Goal: Task Accomplishment & Management: Complete application form

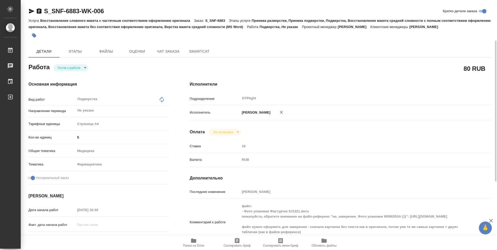
scroll to position [26, 0]
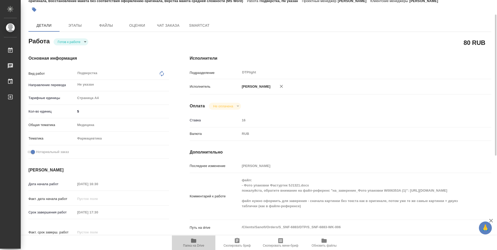
click at [191, 243] on icon "button" at bounding box center [194, 240] width 6 height 6
click at [76, 40] on body "🙏 .cls-1 fill:#fff; AWATERA Zubakova Viktoriya Работы 0 Чаты График Выйти S_SNF…" at bounding box center [248, 125] width 497 height 250
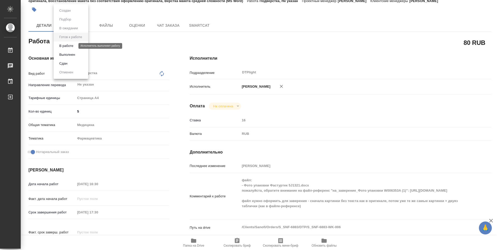
click at [73, 45] on button "В работе" at bounding box center [66, 46] width 17 height 6
type textarea "x"
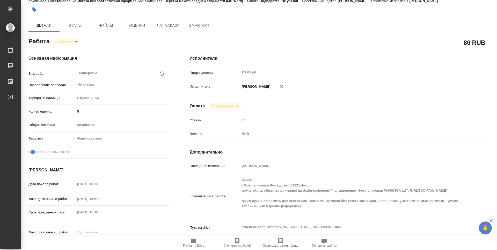
type textarea "x"
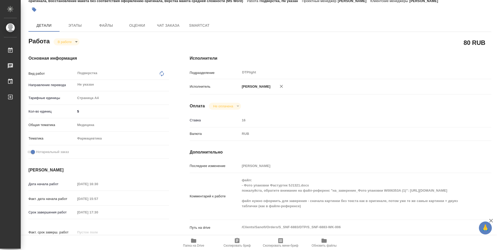
type textarea "x"
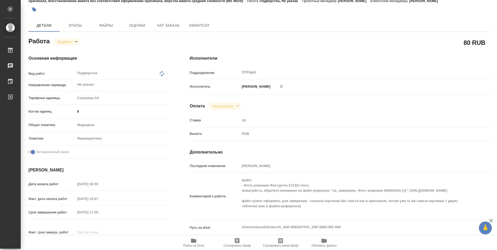
type textarea "x"
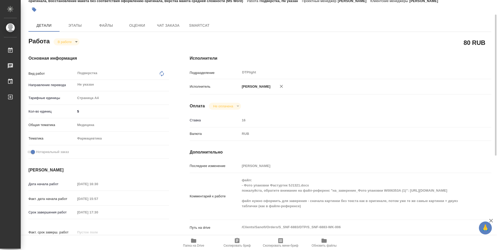
type textarea "x"
click at [331, 196] on div "Комментарий к работе файл: - Фото упаковки Фастуртек 5J1321.docx пожалуйста, об…" at bounding box center [341, 196] width 302 height 42
type textarea "x"
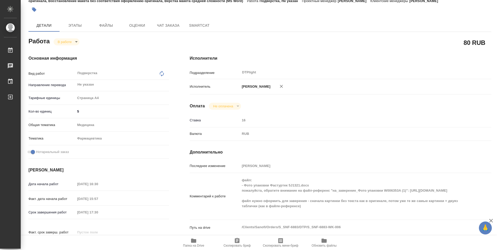
type textarea "x"
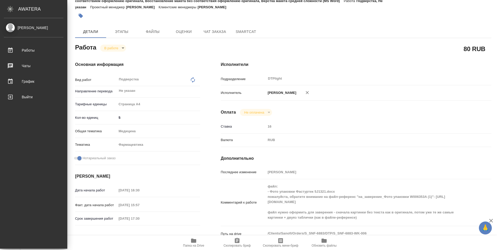
type textarea "x"
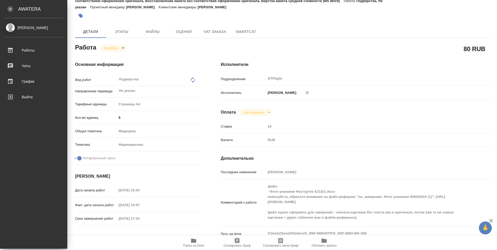
type textarea "x"
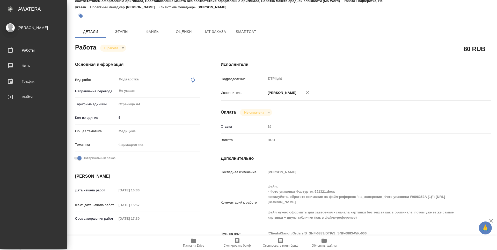
type textarea "x"
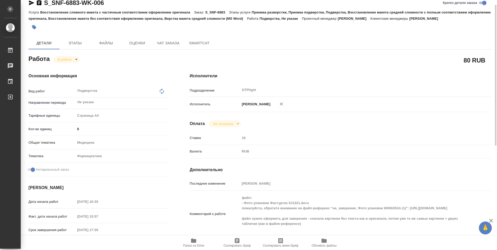
scroll to position [0, 0]
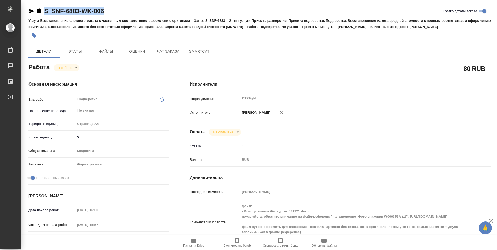
drag, startPoint x: 117, startPoint y: 9, endPoint x: 21, endPoint y: 9, distance: 96.3
click at [21, 9] on div "S_SNF-6883-WK-006 Кратко детали заказа Услуга Восстановление сложного макета с …" at bounding box center [259, 223] width 477 height 447
copy link "S_SNF-6883-WK-006"
click at [193, 244] on span "Папка на Drive" at bounding box center [193, 245] width 21 height 4
drag, startPoint x: 491, startPoint y: 168, endPoint x: 417, endPoint y: 21, distance: 164.1
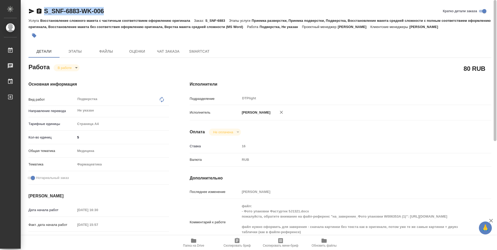
click at [493, 48] on div at bounding box center [495, 125] width 4 height 250
click at [30, 13] on icon "button" at bounding box center [31, 11] width 5 height 5
copy link "S_SNF-6883-WK-006"
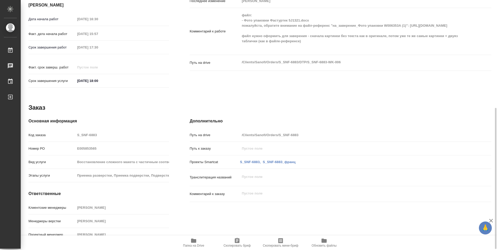
scroll to position [139, 0]
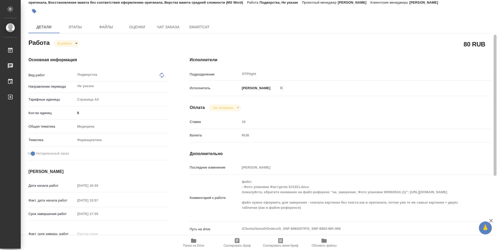
drag, startPoint x: 491, startPoint y: 135, endPoint x: 486, endPoint y: 64, distance: 71.2
click at [489, 68] on div "S_SNF-6883-WK-006 Кратко детали заказа Услуга Восстановление сложного макета с …" at bounding box center [259, 125] width 477 height 250
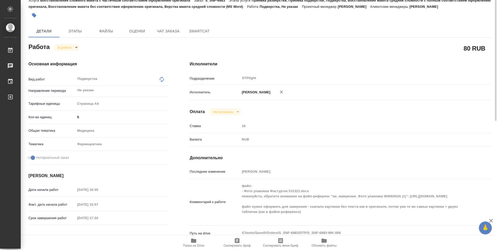
scroll to position [0, 0]
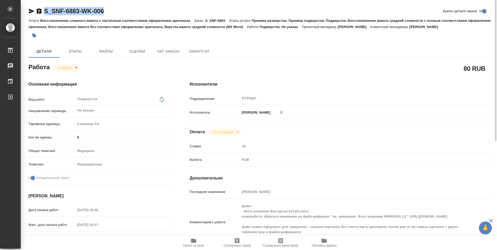
click at [32, 11] on icon "button" at bounding box center [31, 11] width 5 height 5
copy link "S_SNF-6883-WK-006"
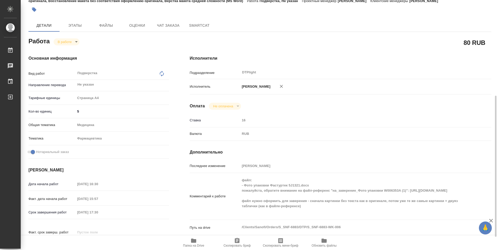
scroll to position [78, 0]
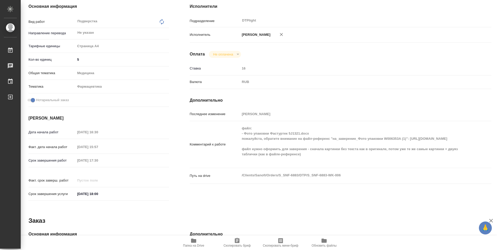
click at [347, 190] on div "Исполнители Подразделение DTPlight ​ Исполнитель Зубакова Виктория Оплата Не оп…" at bounding box center [340, 103] width 322 height 221
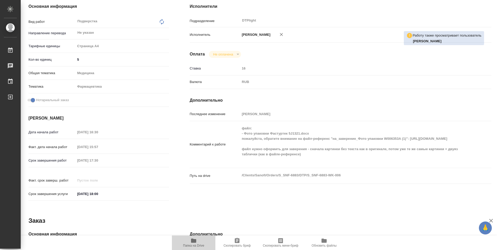
click at [194, 240] on icon "button" at bounding box center [193, 240] width 5 height 4
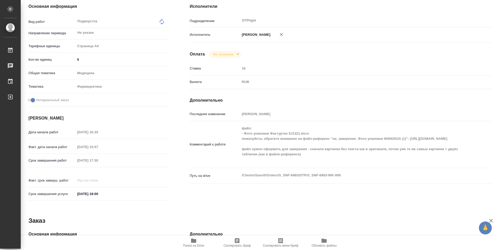
click at [198, 240] on span "Папка на Drive" at bounding box center [193, 242] width 37 height 10
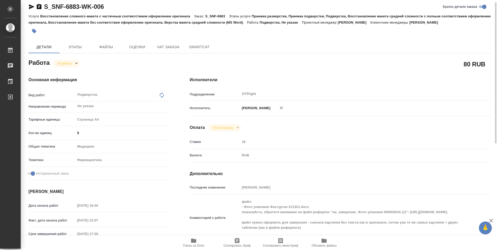
scroll to position [0, 0]
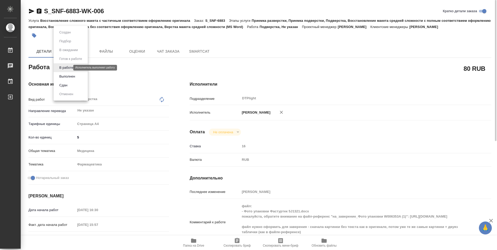
click at [67, 69] on body "🙏 .cls-1 fill:#fff; AWATERA Zubakova Viktoriya Работы 0 Чаты График Выйти S_SNF…" at bounding box center [248, 125] width 497 height 250
click at [71, 75] on button "Выполнен" at bounding box center [67, 77] width 19 height 6
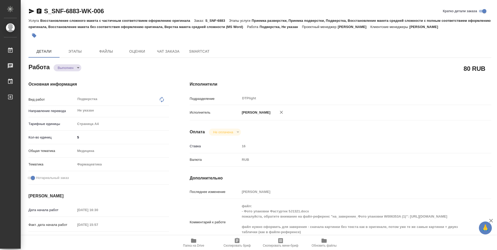
type textarea "x"
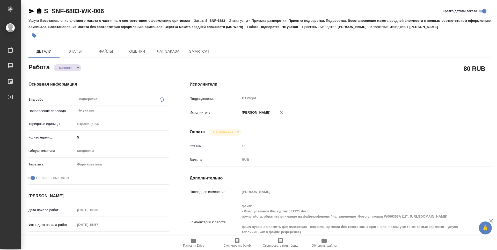
type textarea "x"
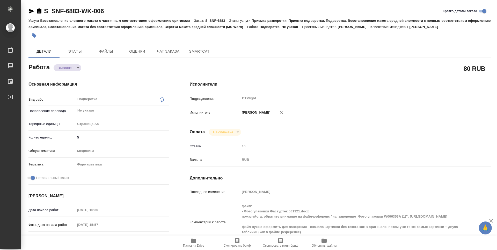
type textarea "x"
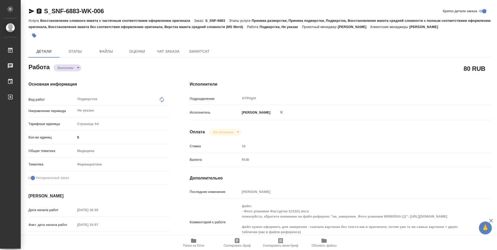
type textarea "x"
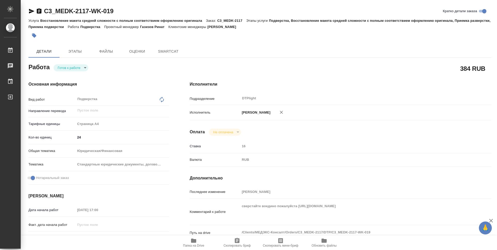
type textarea "x"
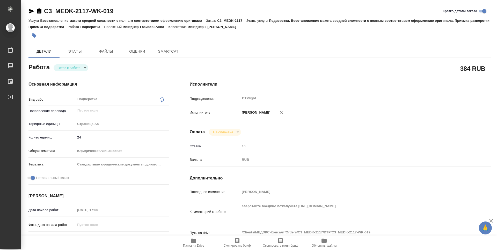
type textarea "x"
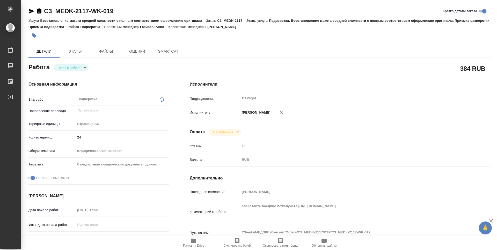
type textarea "x"
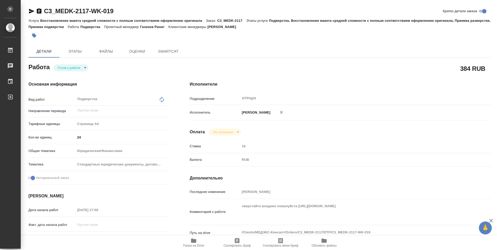
type textarea "x"
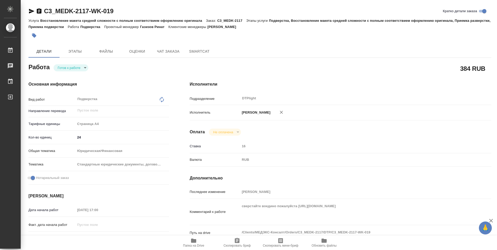
type textarea "x"
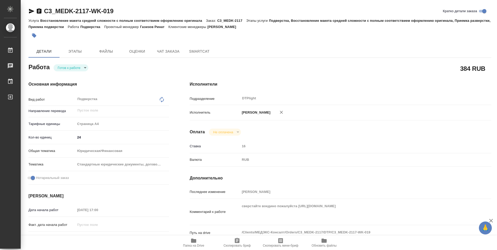
type textarea "x"
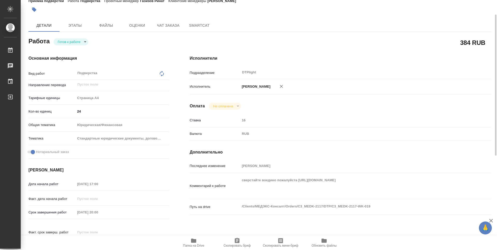
scroll to position [52, 0]
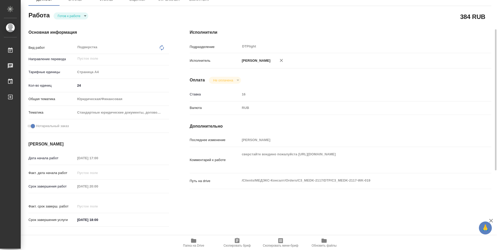
click at [192, 242] on icon "button" at bounding box center [193, 240] width 5 height 4
click at [196, 240] on icon "button" at bounding box center [193, 240] width 5 height 4
click at [334, 222] on div "Исполнители Подразделение DTPlight ​ Исполнитель [PERSON_NAME] Оплата Не оплаче…" at bounding box center [340, 129] width 322 height 221
click at [79, 18] on body "🙏 .cls-1 fill:#fff; AWATERA Zubakova Viktoriya Работы 0 Чаты График Выйти C3_ME…" at bounding box center [248, 125] width 497 height 250
click at [76, 47] on li "В работе" at bounding box center [71, 45] width 35 height 9
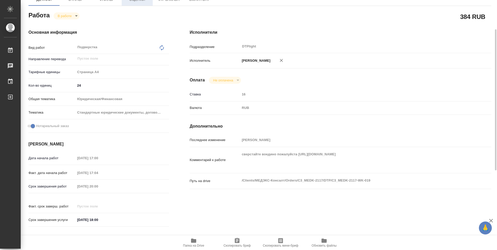
type textarea "x"
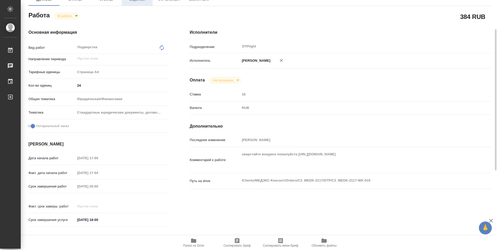
type textarea "x"
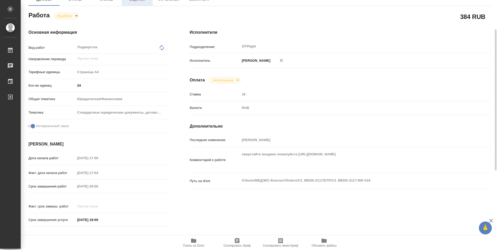
type textarea "x"
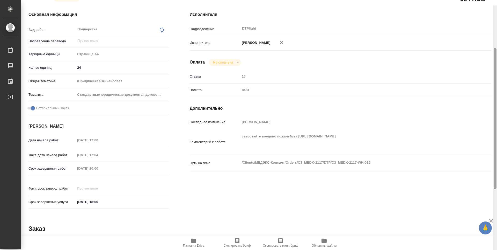
scroll to position [0, 0]
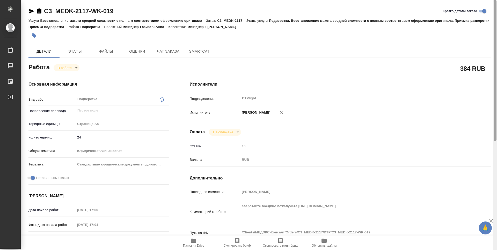
drag, startPoint x: 496, startPoint y: 132, endPoint x: 485, endPoint y: 67, distance: 66.2
click at [489, 70] on div "C3_MEDK-2117-WK-019 Кратко детали заказа Услуга Восстановление макета средней с…" at bounding box center [259, 125] width 477 height 250
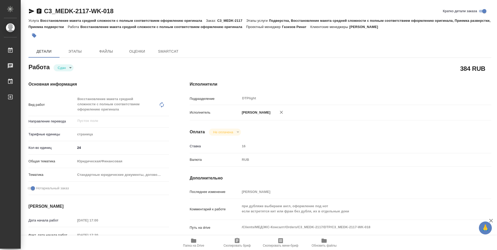
type textarea "x"
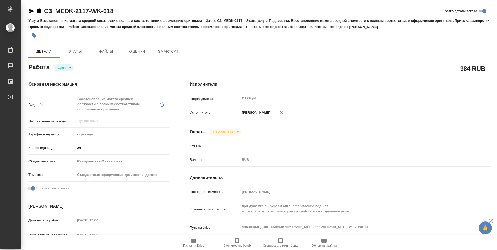
type textarea "x"
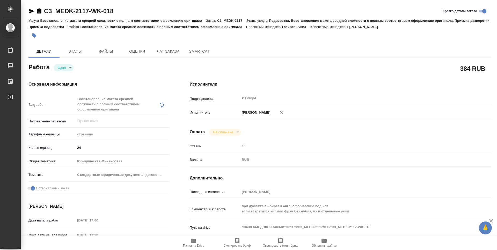
type textarea "x"
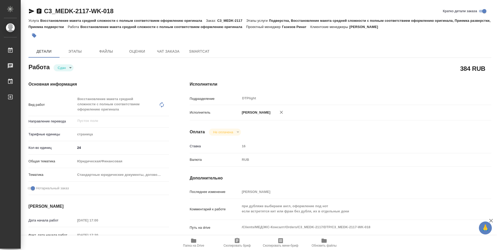
type textarea "x"
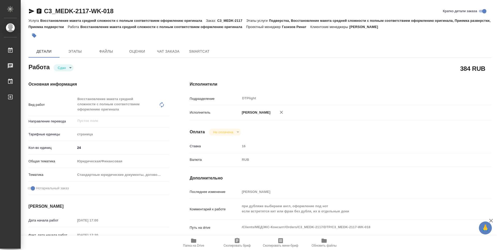
type textarea "x"
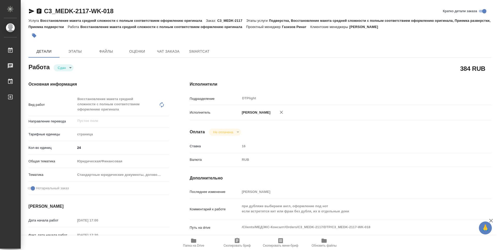
click at [192, 247] on span "Папка на Drive" at bounding box center [193, 245] width 21 height 4
type textarea "x"
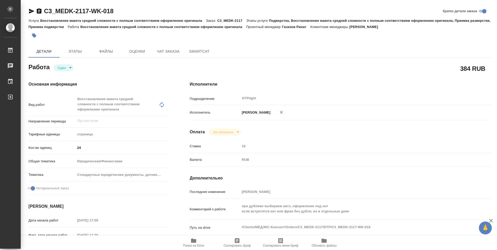
type textarea "x"
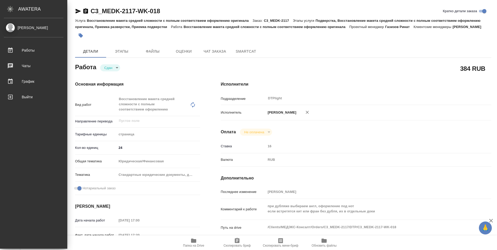
type textarea "x"
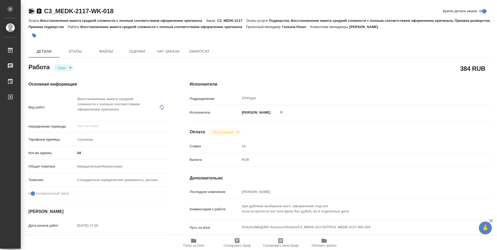
click at [31, 11] on icon "button" at bounding box center [31, 11] width 6 height 6
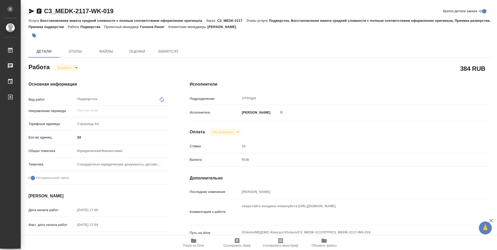
type textarea "x"
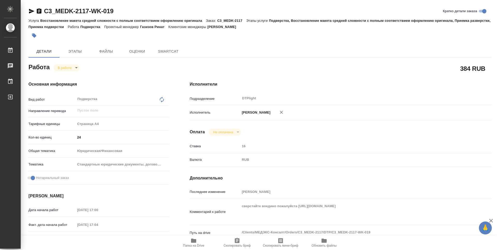
type textarea "x"
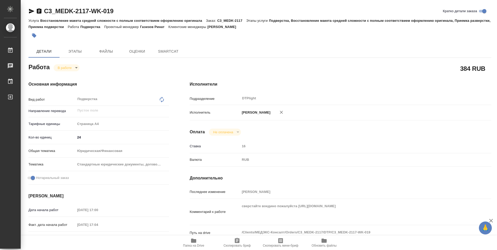
type textarea "x"
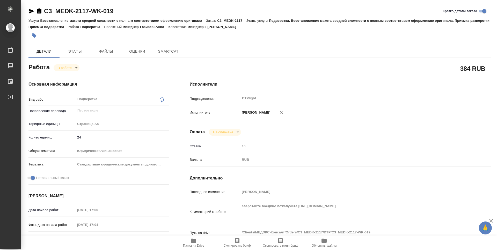
type textarea "x"
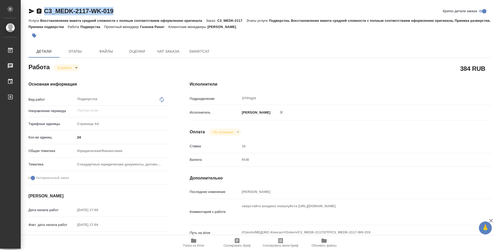
drag, startPoint x: 116, startPoint y: 12, endPoint x: 39, endPoint y: 15, distance: 77.8
click at [39, 15] on div "C3_MEDK-2117-WK-019 Кратко детали заказа" at bounding box center [259, 11] width 463 height 8
copy link "C3_MEDK-2117-WK-019"
type textarea "x"
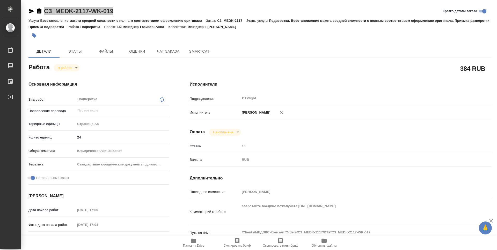
type textarea "x"
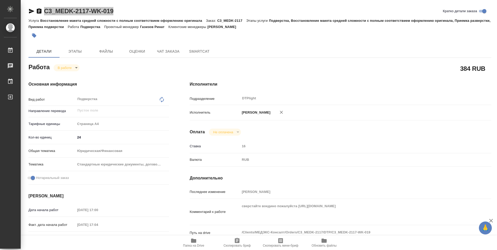
type textarea "x"
